Goal: Task Accomplishment & Management: Manage account settings

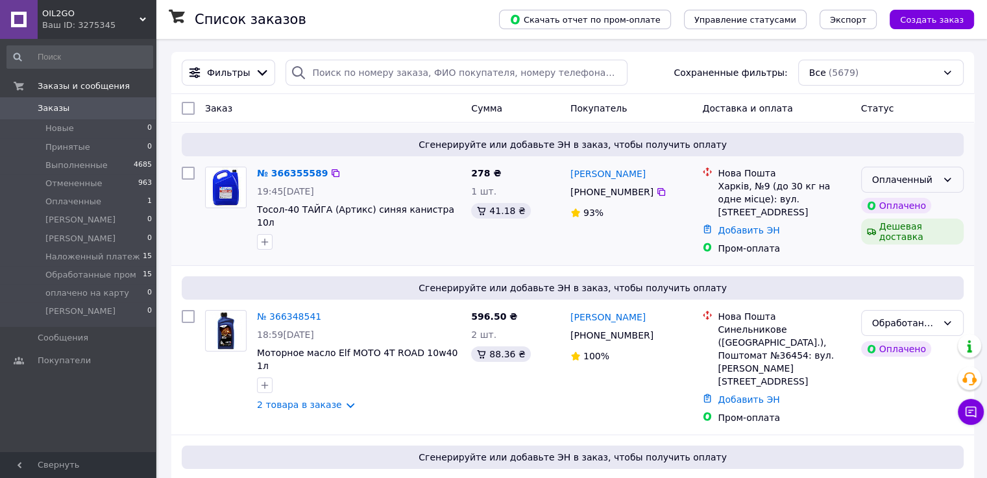
click at [901, 187] on div "Оплаченный" at bounding box center [904, 180] width 65 height 14
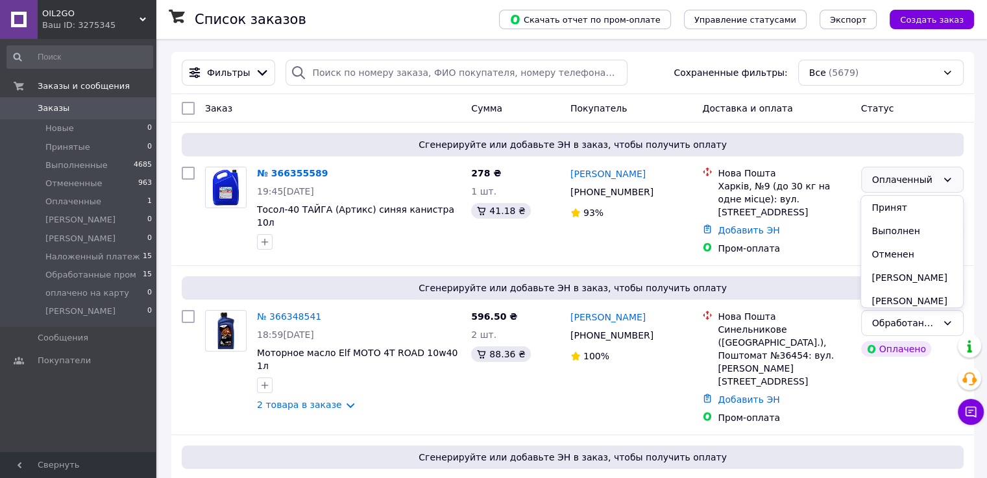
scroll to position [151, 0]
click at [890, 234] on li "Обработанные пром" at bounding box center [911, 229] width 101 height 36
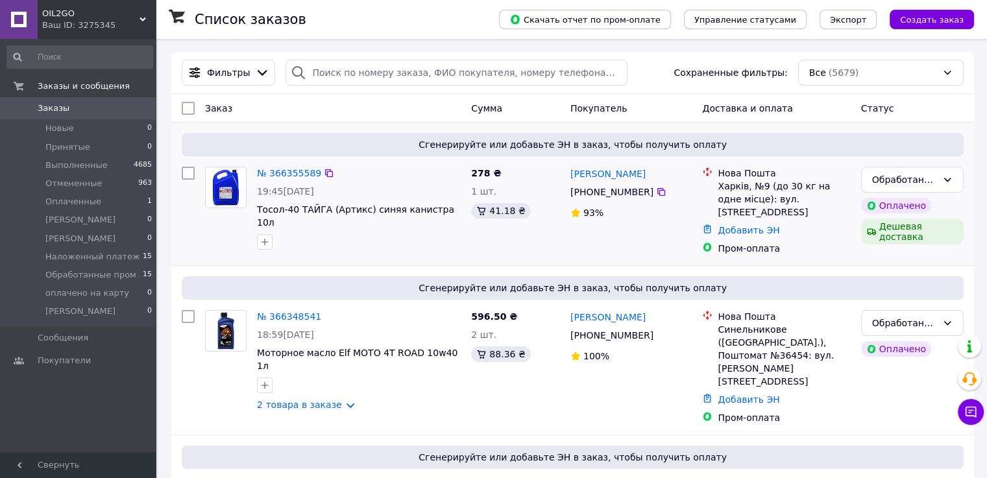
drag, startPoint x: 650, startPoint y: 189, endPoint x: 694, endPoint y: 200, distance: 45.5
click at [656, 189] on icon at bounding box center [661, 192] width 10 height 10
click at [657, 190] on icon at bounding box center [661, 192] width 10 height 10
click at [119, 20] on div "Ваш ID: 3275345" at bounding box center [99, 25] width 114 height 12
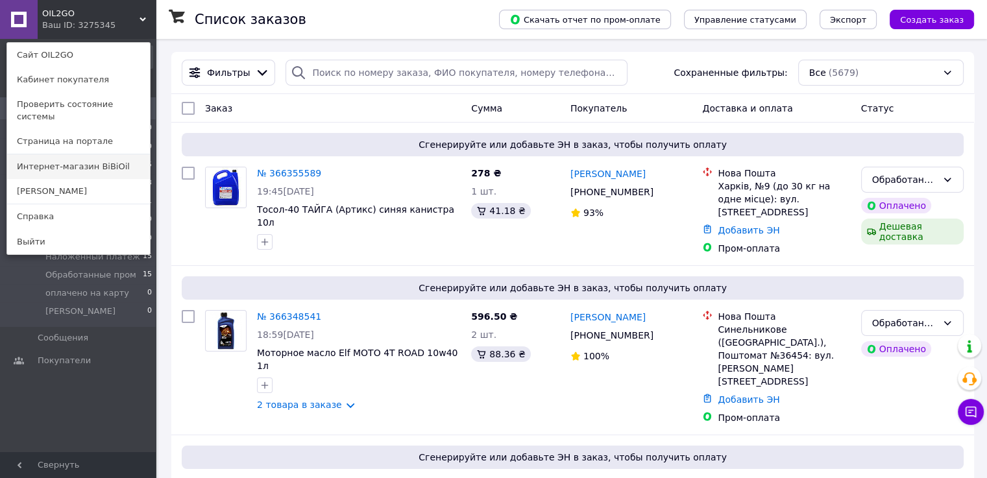
click at [125, 154] on link "Интернет-магазин BiBiOil" at bounding box center [78, 166] width 143 height 25
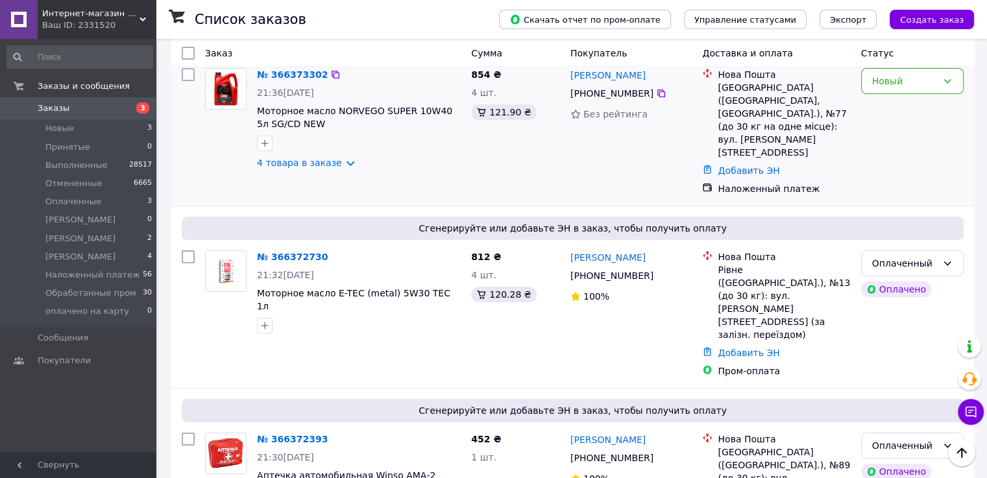
scroll to position [130, 0]
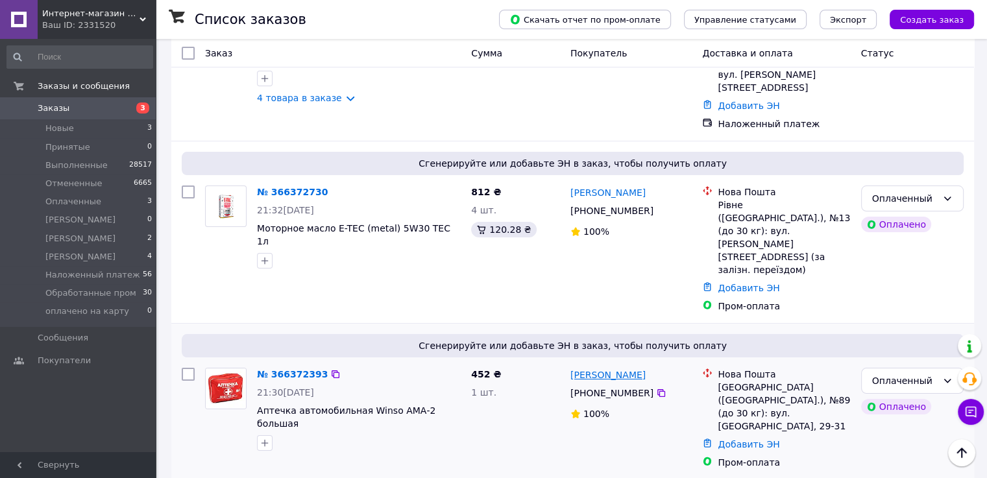
click at [605, 368] on link "Євген Таранушенко" at bounding box center [607, 374] width 75 height 13
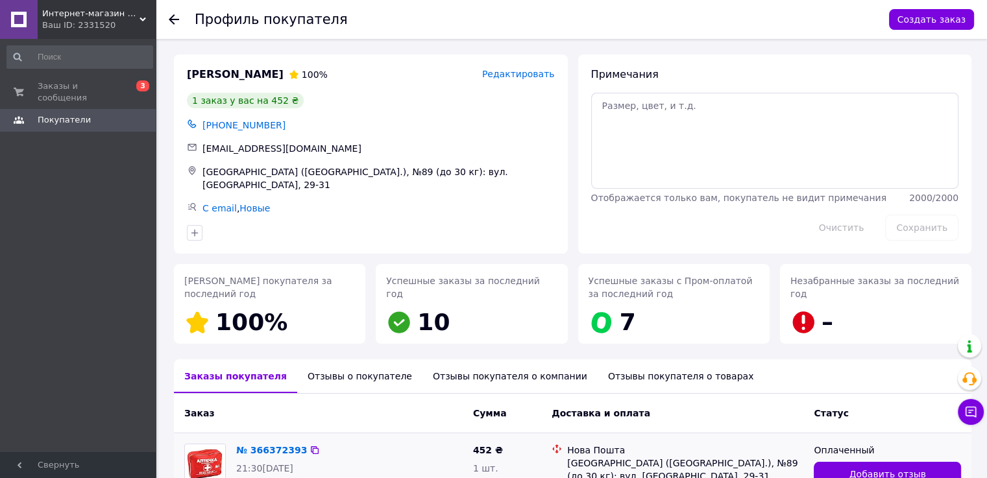
scroll to position [95, 0]
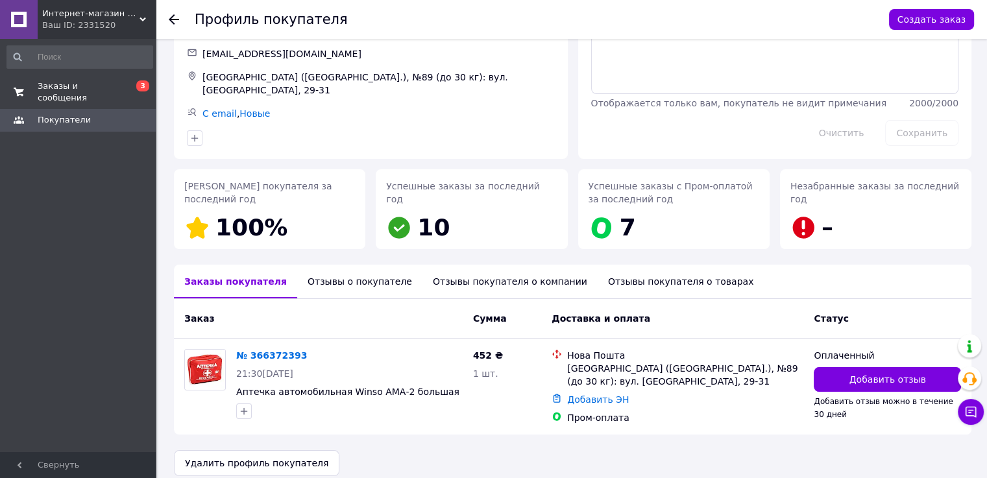
click at [106, 88] on span "Заказы и сообщения" at bounding box center [79, 91] width 82 height 23
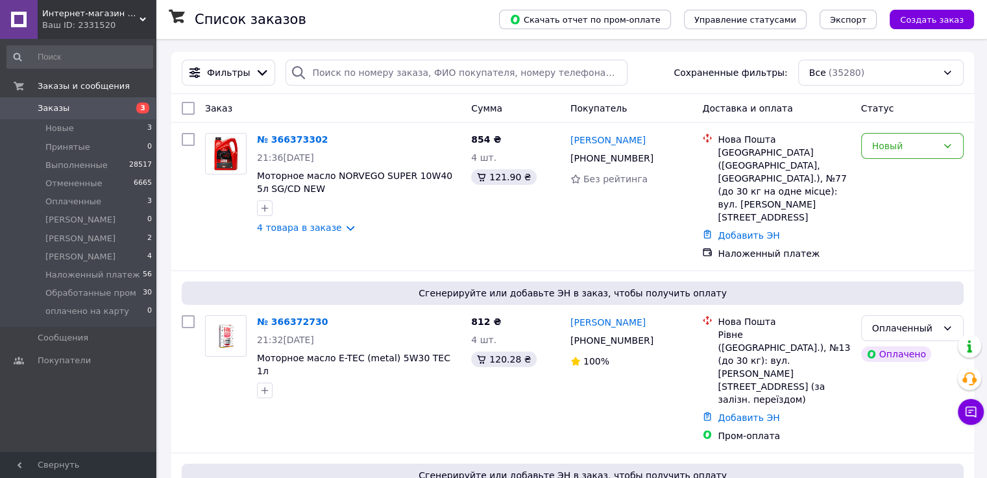
click at [75, 109] on span "Заказы" at bounding box center [79, 109] width 82 height 12
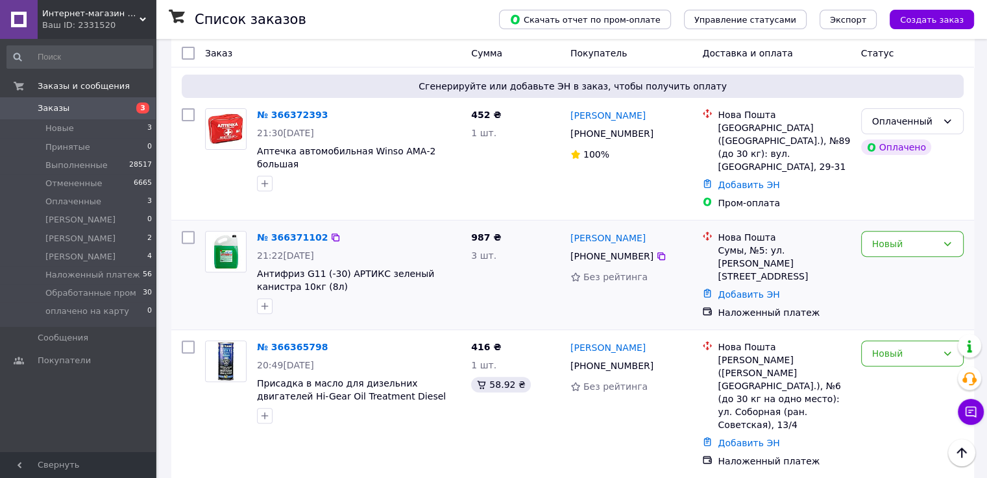
scroll to position [454, 0]
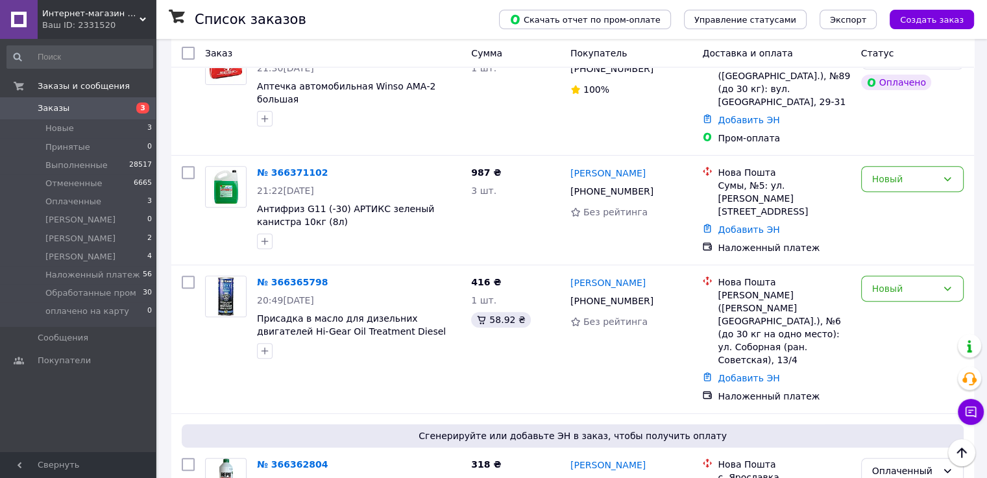
click at [109, 24] on div "Ваш ID: 2331520" at bounding box center [99, 25] width 114 height 12
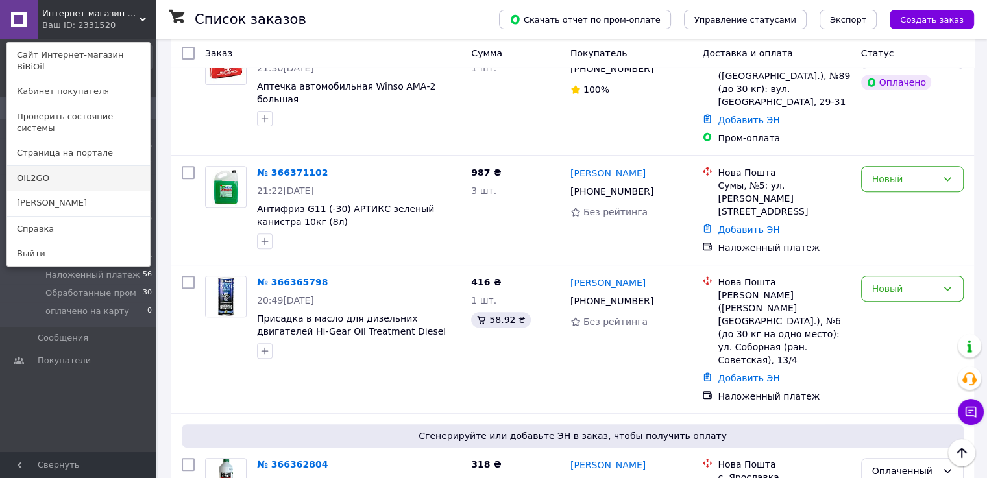
click at [69, 166] on link "OIL2GO" at bounding box center [78, 178] width 143 height 25
